Goal: Information Seeking & Learning: Learn about a topic

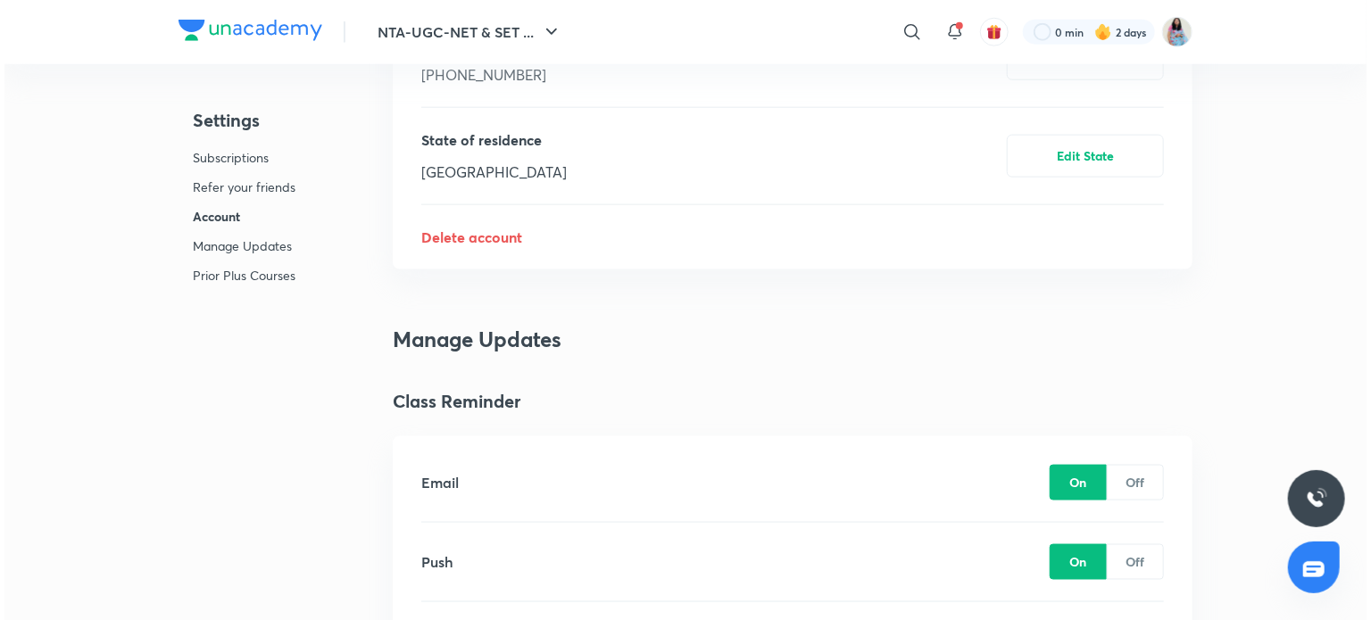
scroll to position [1024, 0]
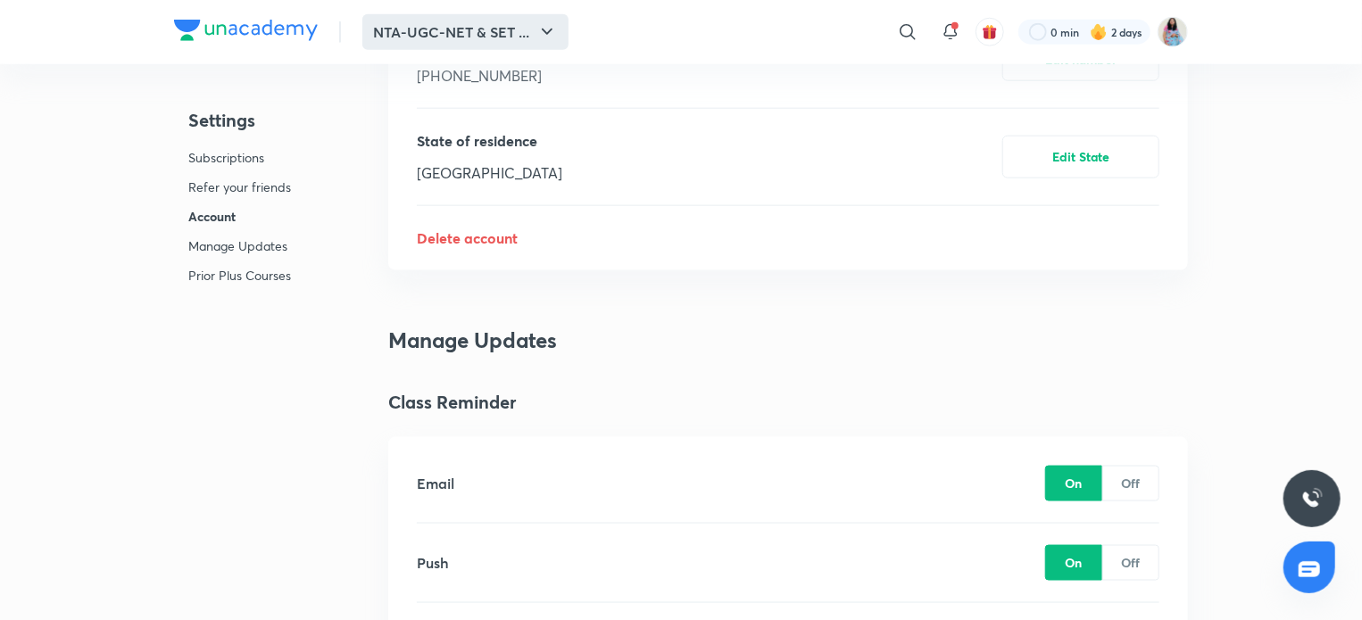
click at [553, 37] on icon "button" at bounding box center [546, 31] width 21 height 21
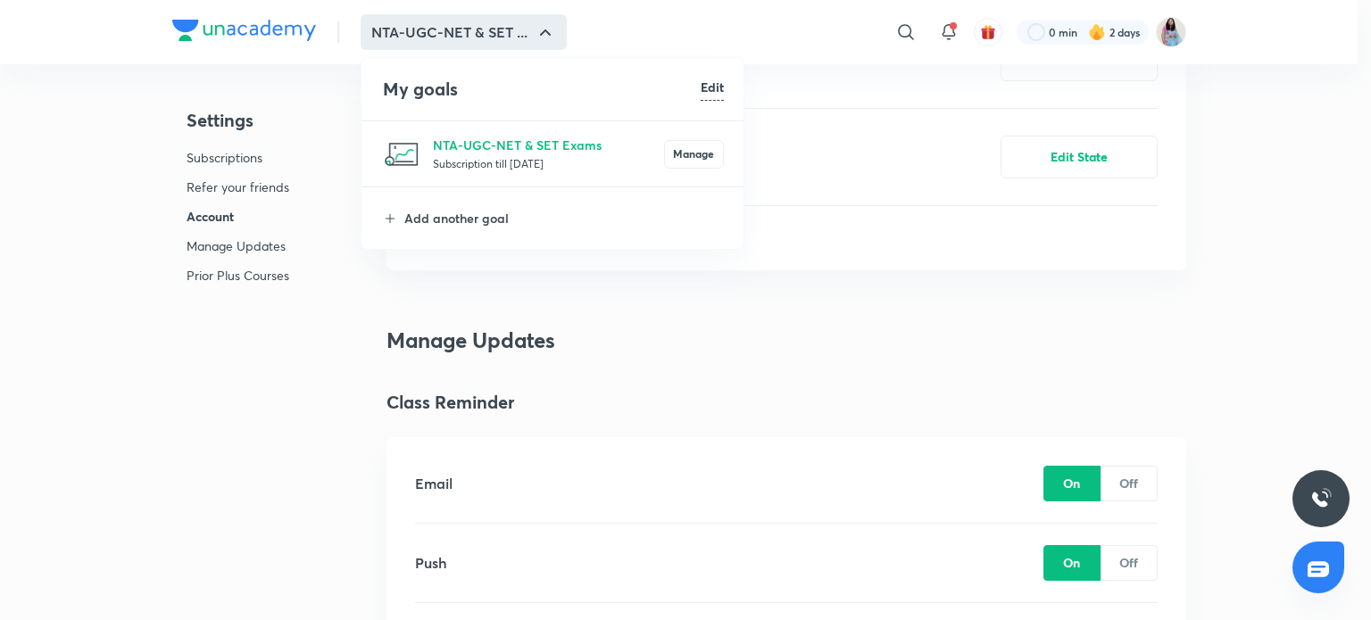
click at [548, 30] on div at bounding box center [685, 310] width 1371 height 620
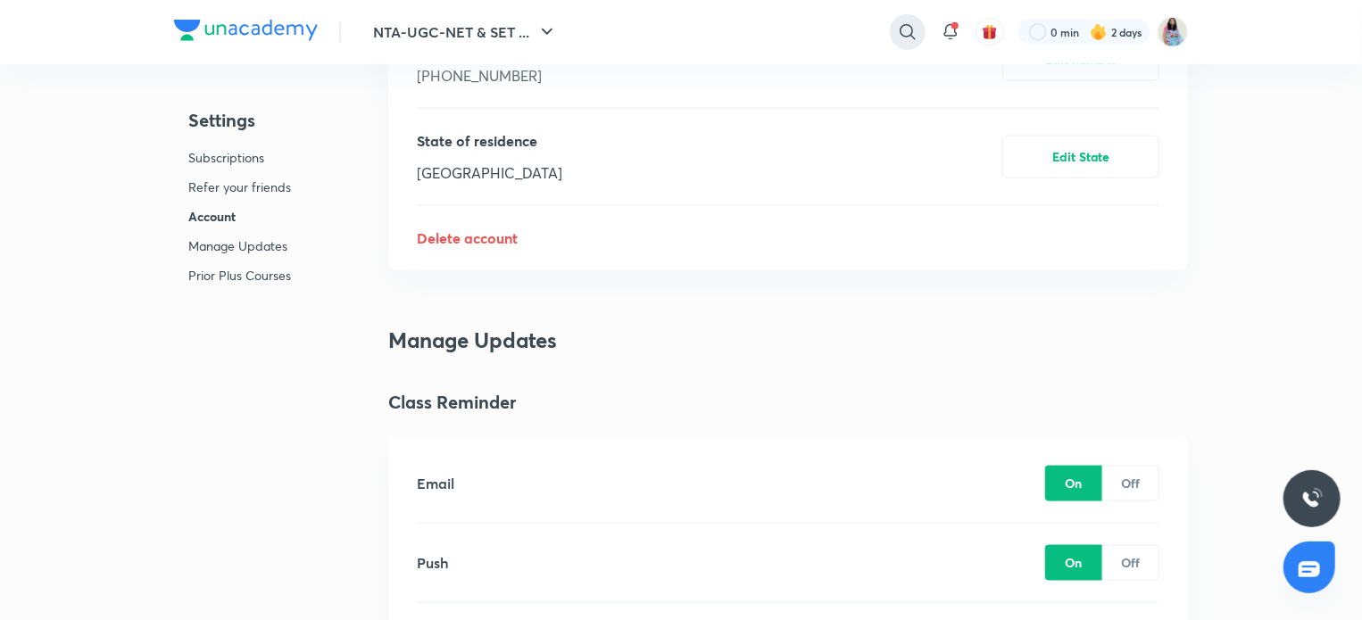
click at [908, 31] on icon at bounding box center [907, 31] width 21 height 21
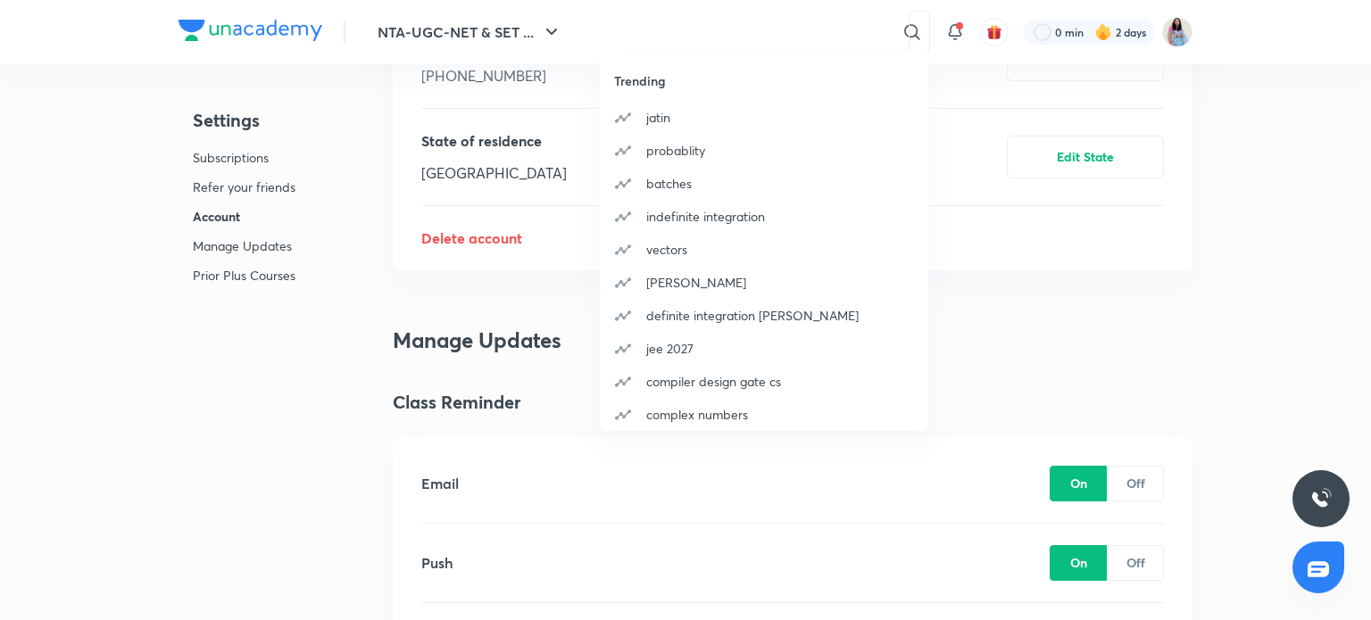
click at [623, 29] on div "Trending [PERSON_NAME] probablity batches indefinite integration vectors [PERSO…" at bounding box center [685, 310] width 1371 height 620
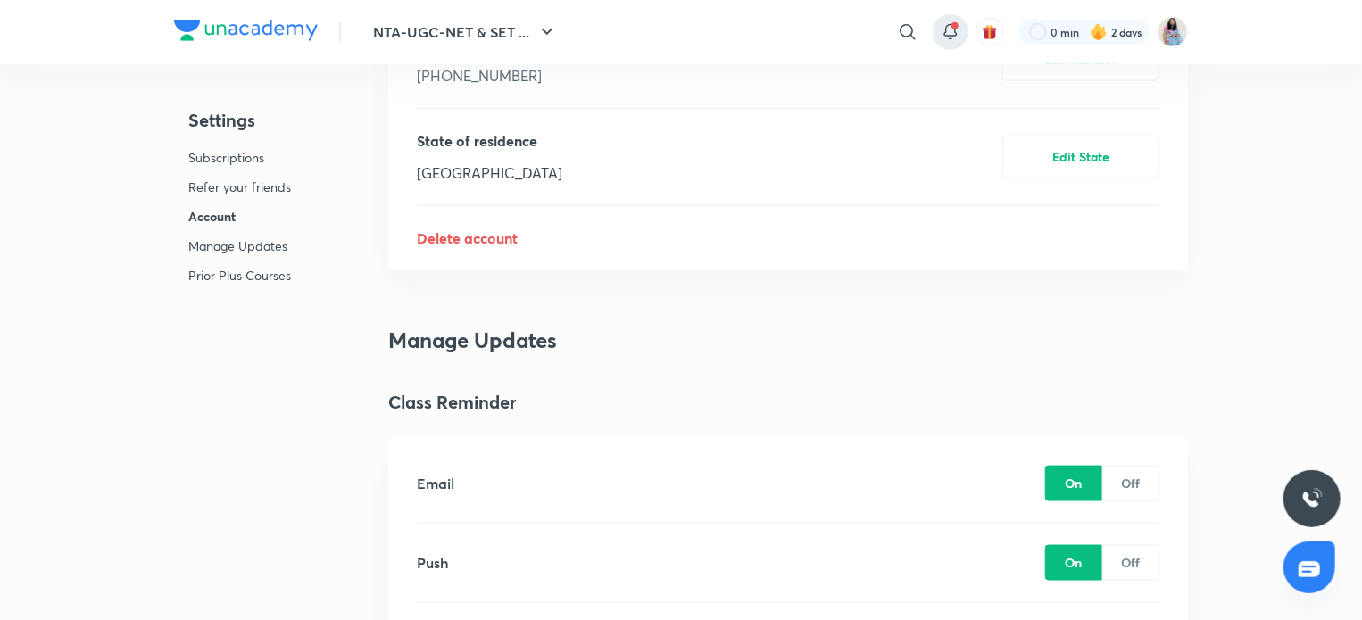
click at [953, 35] on icon at bounding box center [950, 31] width 21 height 21
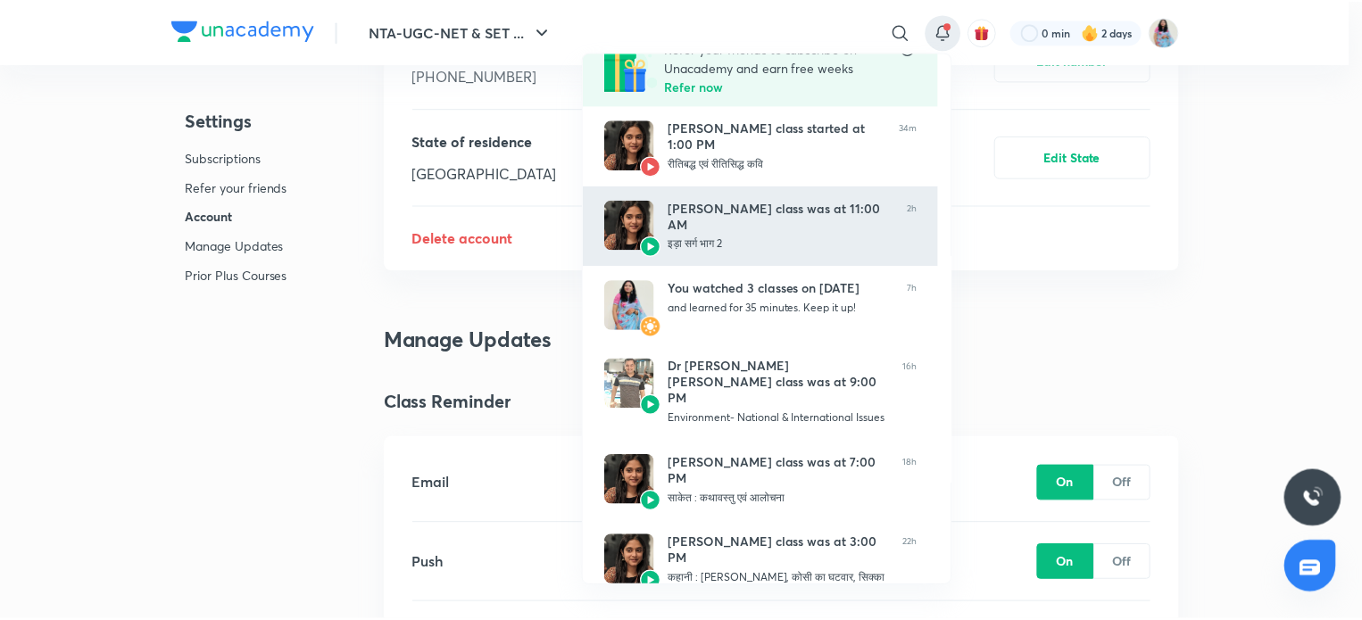
scroll to position [0, 0]
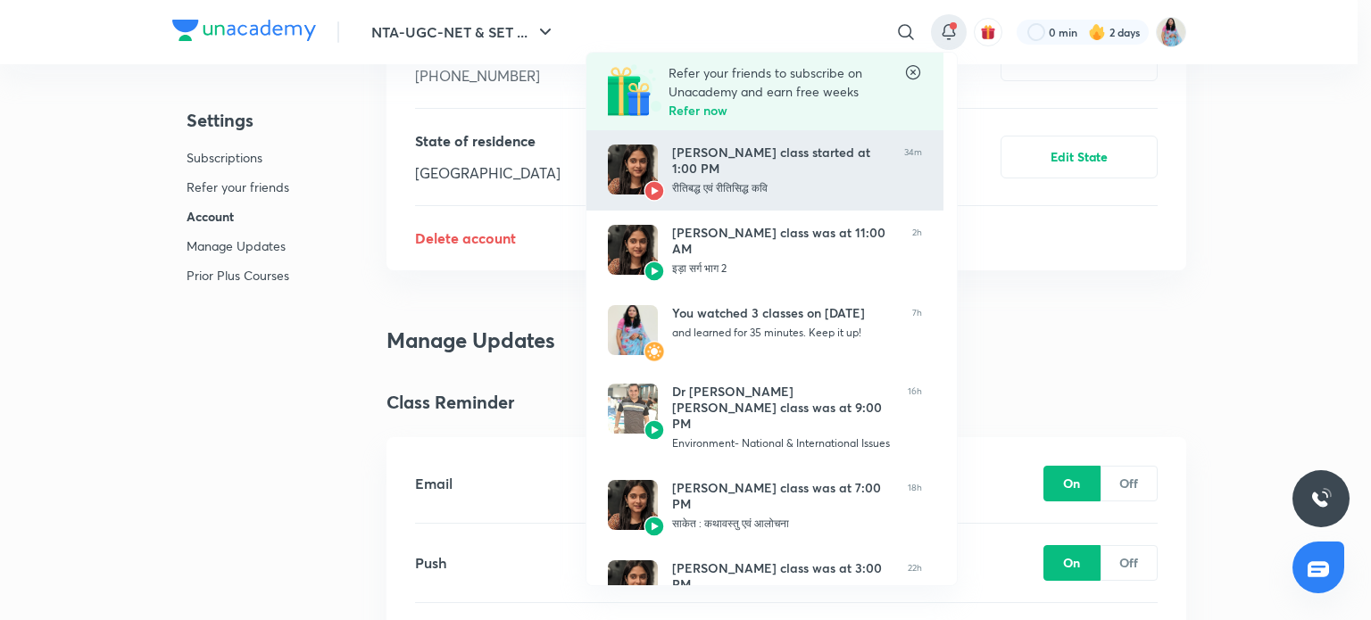
click at [753, 167] on div "[PERSON_NAME] class started at 1:00 PM" at bounding box center [781, 161] width 218 height 32
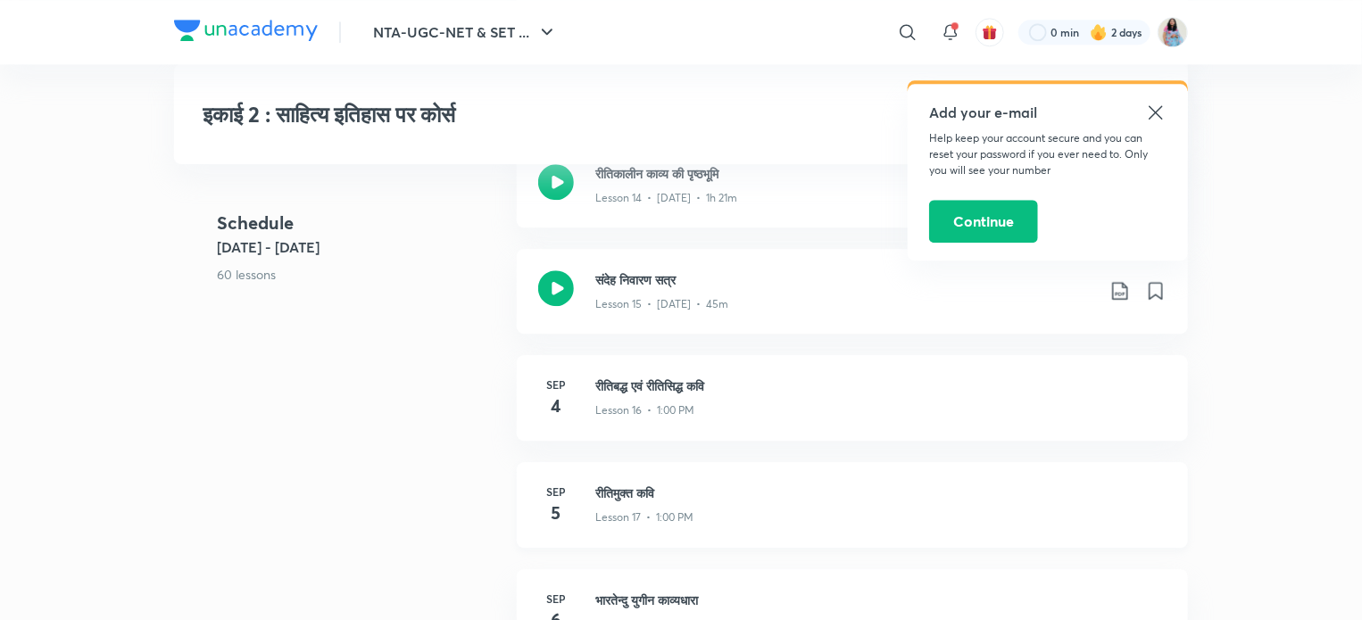
scroll to position [2331, 0]
click at [644, 443] on div "Sep 4 रीतिबद्ध एवं रीतिसिद्ध कवि Lesson 16 • 1:00 PM" at bounding box center [852, 400] width 671 height 86
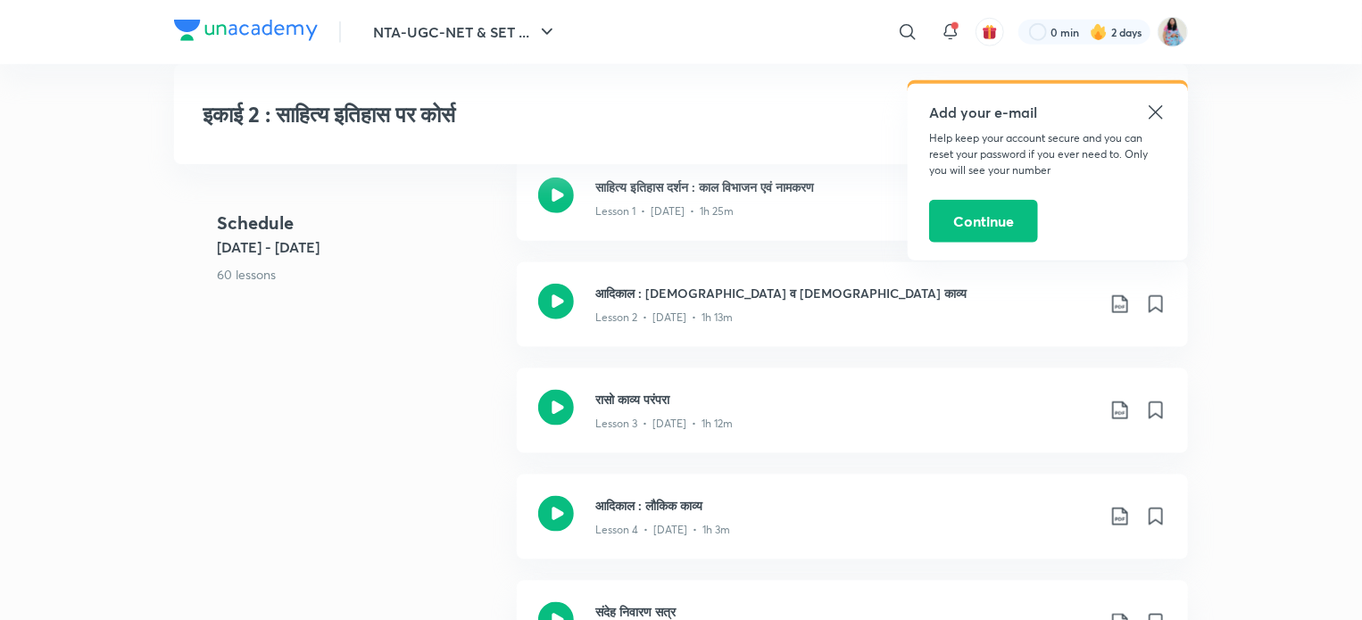
scroll to position [930, 0]
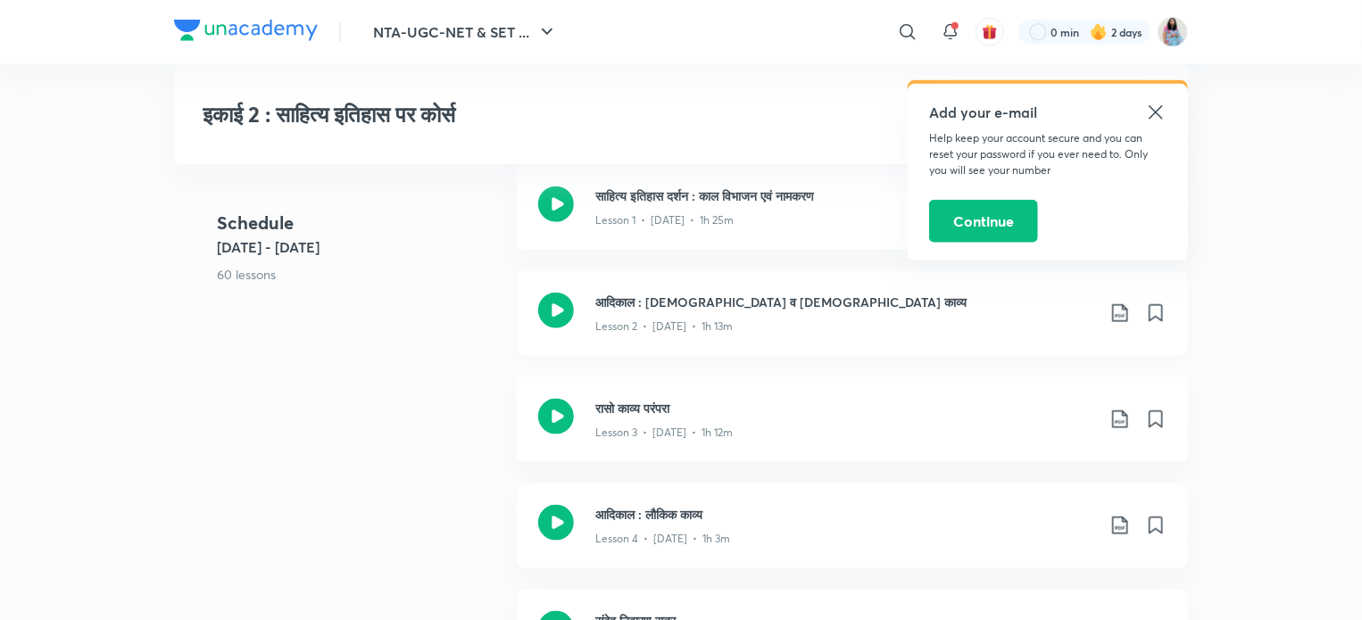
click at [655, 335] on p "Lesson 2 • Aug 19 • 1h 13m" at bounding box center [663, 327] width 137 height 16
